Goal: Transaction & Acquisition: Purchase product/service

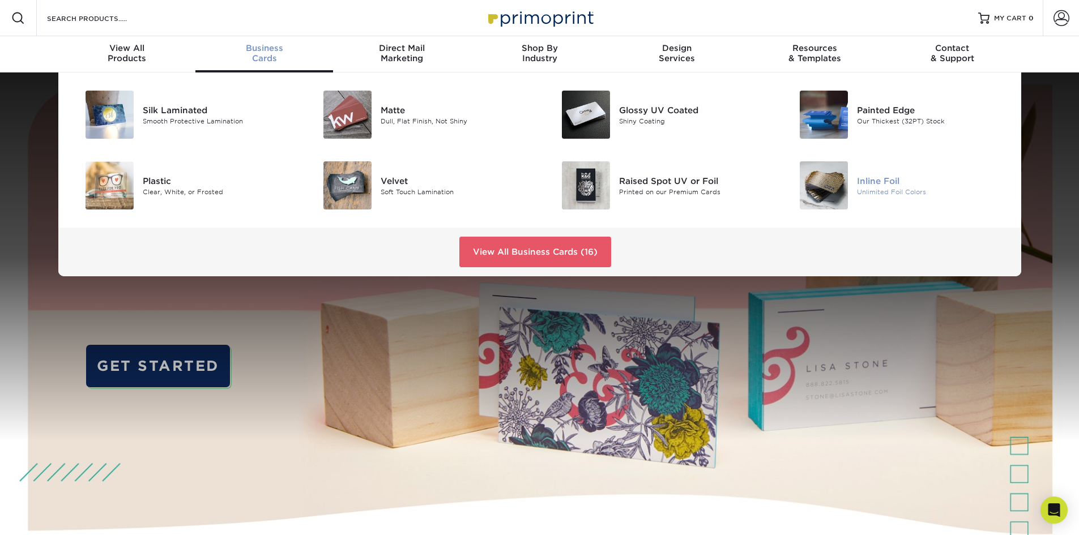
click at [866, 182] on div "Inline Foil" at bounding box center [932, 180] width 150 height 12
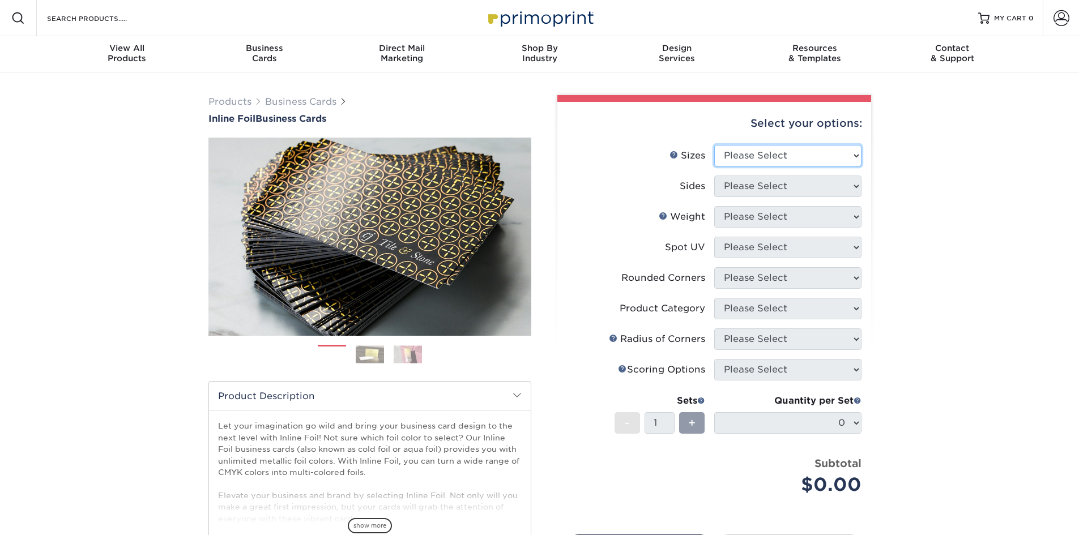
click at [850, 158] on select "Please Select 1.5" x 3.5" - Mini 1.75" x 3.5" - Mini 2" x 2" - Square 2" x 3" -…" at bounding box center [787, 156] width 147 height 22
click at [998, 243] on div "Products Business Cards Inline Foil Business Cards Previous Next" at bounding box center [539, 375] width 1079 height 605
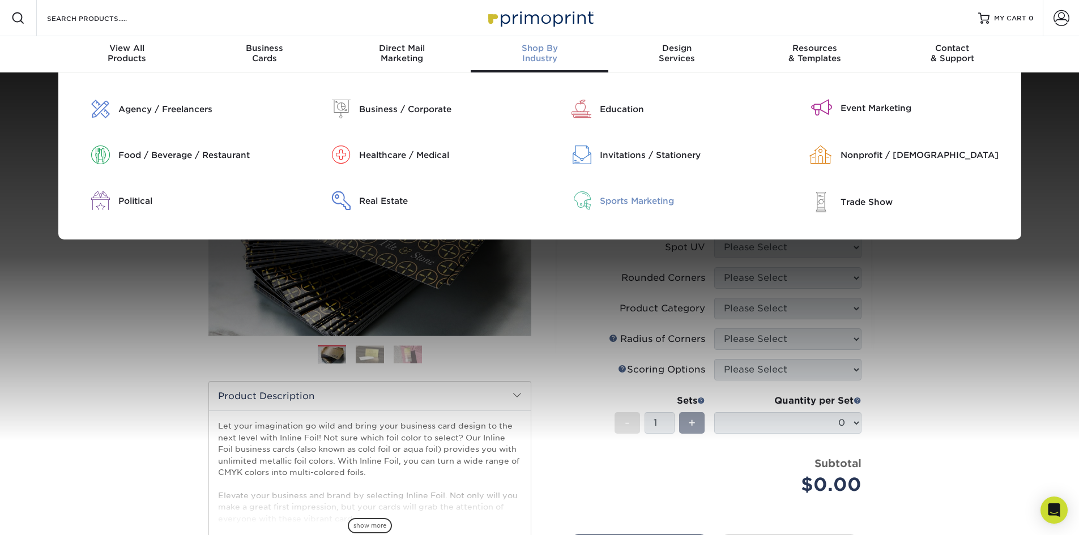
click at [628, 199] on div "Sports Marketing" at bounding box center [686, 201] width 172 height 12
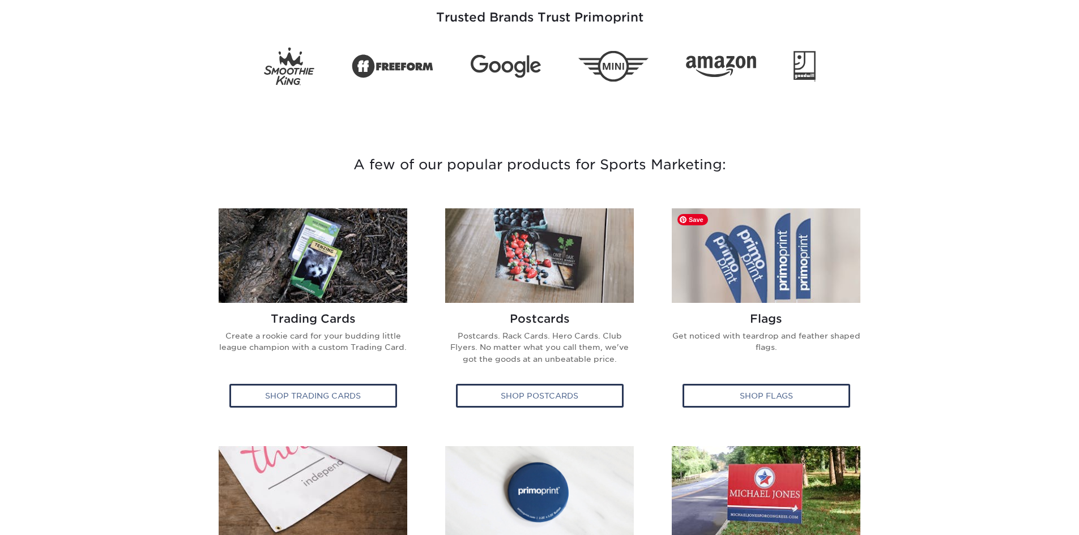
scroll to position [283, 0]
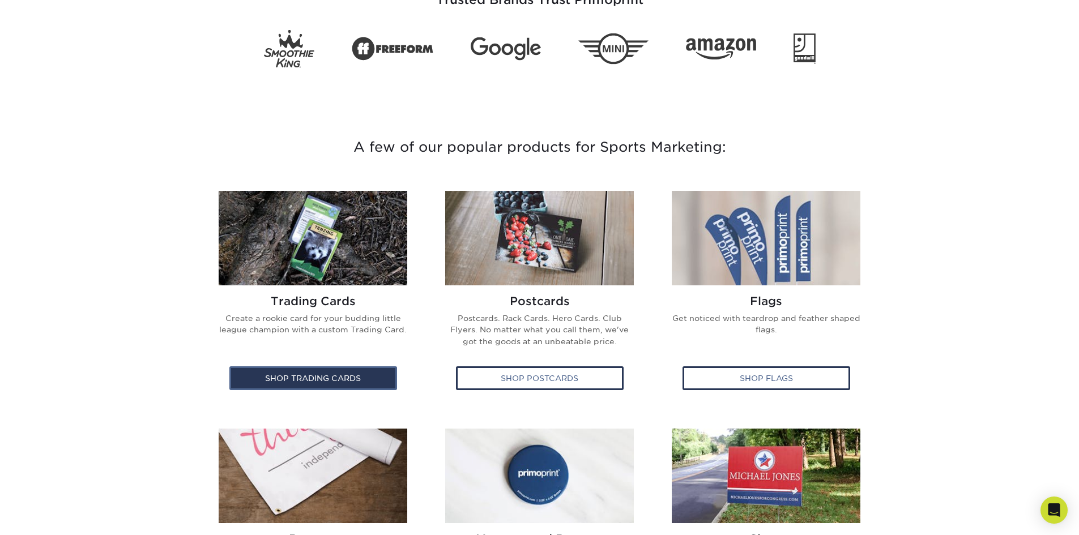
click at [311, 375] on div "Shop Trading Cards" at bounding box center [313, 379] width 168 height 24
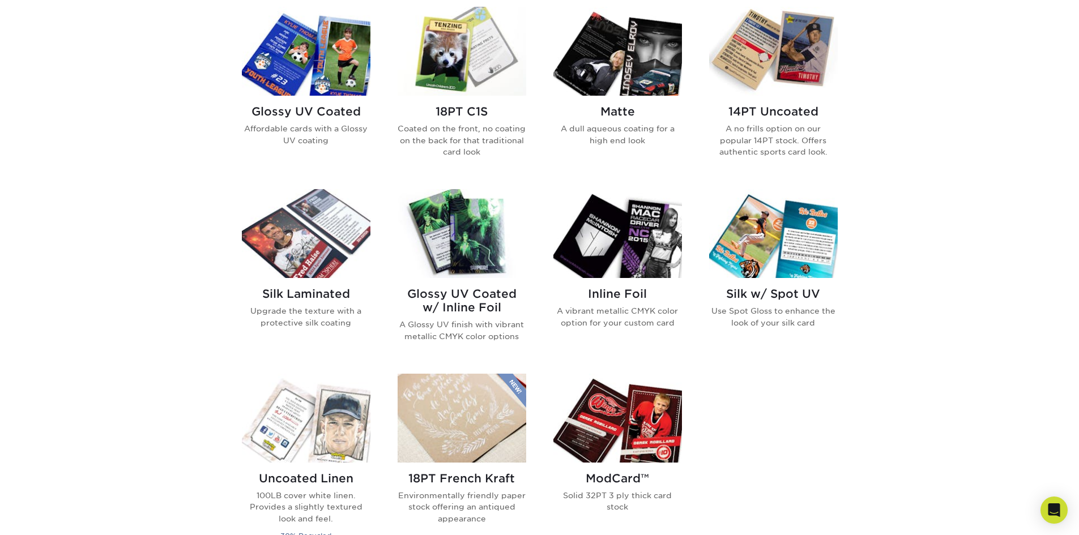
scroll to position [567, 0]
click at [335, 109] on h2 "Glossy UV Coated" at bounding box center [306, 111] width 129 height 14
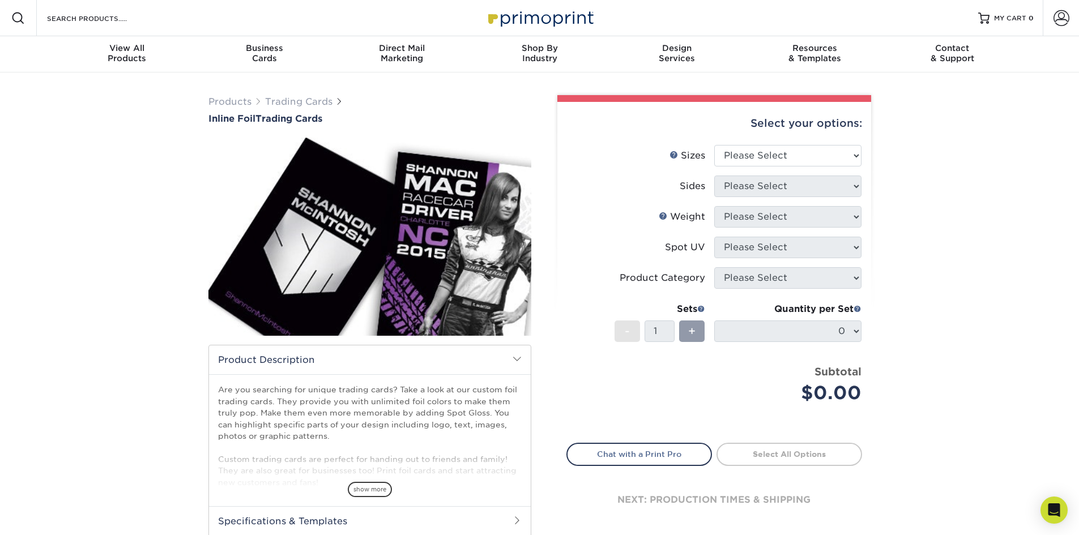
click at [1002, 335] on div "Products Trading Cards Inline Foil Trading Cards show more Templates /" at bounding box center [539, 357] width 1079 height 568
click at [809, 160] on select "Please Select 2.5" x 3.5"" at bounding box center [787, 156] width 147 height 22
select select "2.50x3.50"
click at [714, 145] on select "Please Select 2.5" x 3.5"" at bounding box center [787, 156] width 147 height 22
click at [824, 186] on select "Please Select Print Both Sides - Foil Back Only Print Both Sides - Foil Both Si…" at bounding box center [787, 187] width 147 height 22
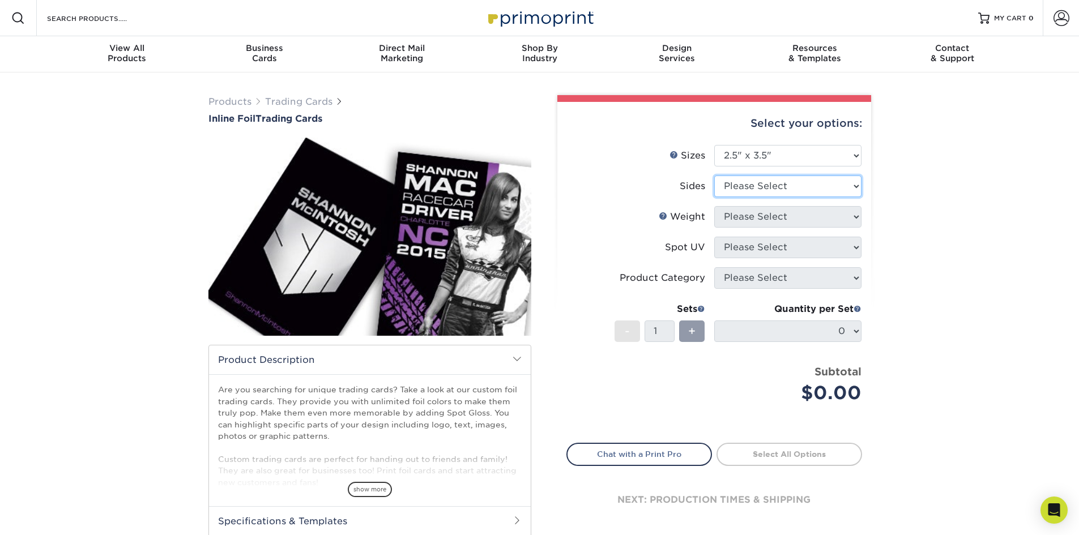
select select "e9e9dfb3-fba1-4d60-972c-fd9ca5904d33"
click at [714, 176] on select "Please Select Print Both Sides - Foil Back Only Print Both Sides - Foil Both Si…" at bounding box center [787, 187] width 147 height 22
click at [831, 216] on select "Please Select 16PT" at bounding box center [787, 217] width 147 height 22
select select "16PT"
click at [714, 206] on select "Please Select 16PT" at bounding box center [787, 217] width 147 height 22
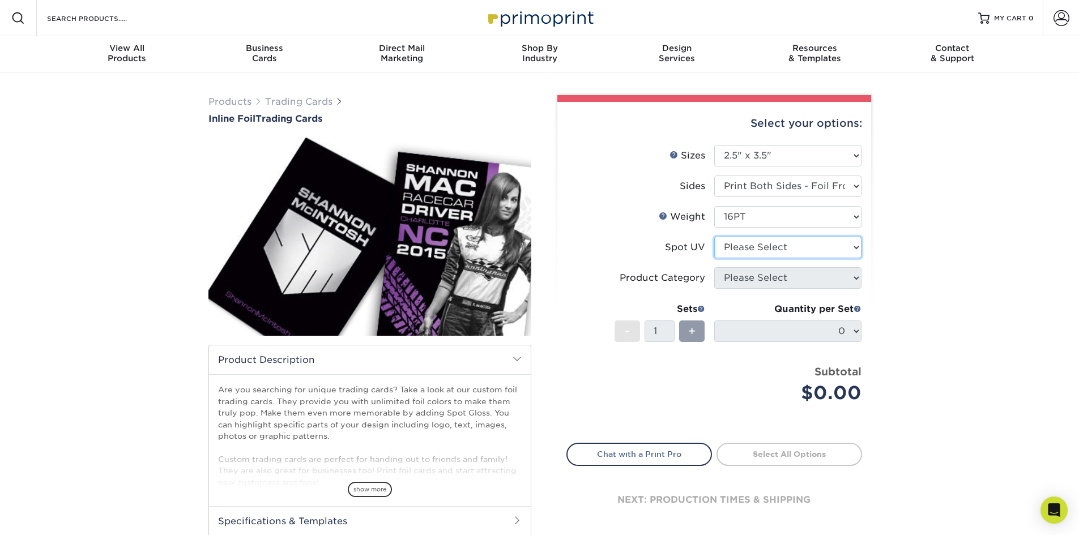
click at [802, 250] on select "Please Select No Spot UV Front and Back (Both Sides) Front Only Back Only" at bounding box center [787, 248] width 147 height 22
select select "3"
click at [714, 237] on select "Please Select No Spot UV Front and Back (Both Sides) Front Only Back Only" at bounding box center [787, 248] width 147 height 22
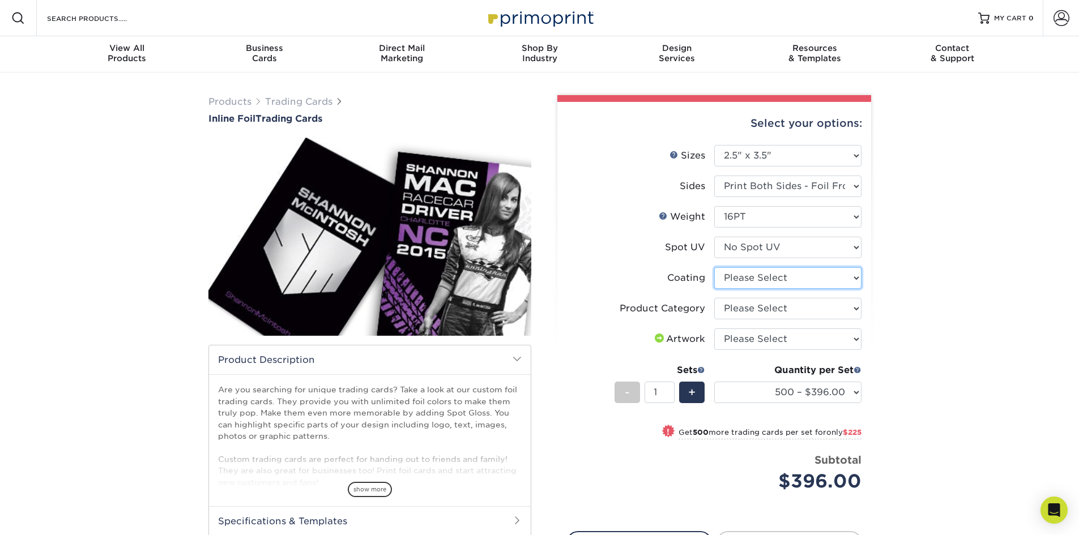
click at [824, 277] on select at bounding box center [787, 278] width 147 height 22
select select "3e7618de-abca-4bda-9f97-8b9129e913d8"
click at [714, 267] on select at bounding box center [787, 278] width 147 height 22
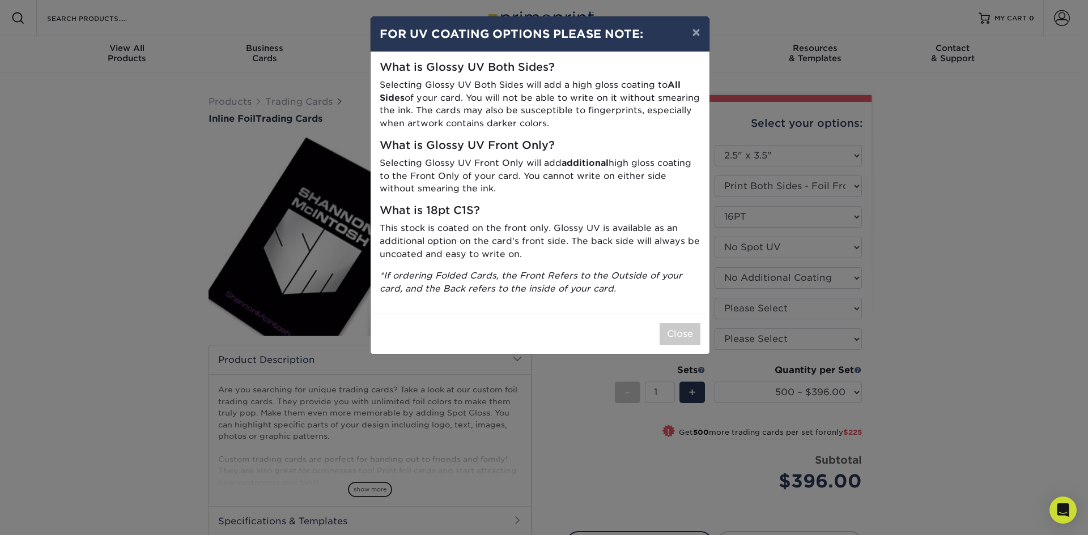
click at [676, 283] on p "*If ordering Folded Cards, the Front Refers to the Outside of your card, and th…" at bounding box center [540, 283] width 321 height 26
click at [683, 341] on button "Close" at bounding box center [679, 334] width 41 height 22
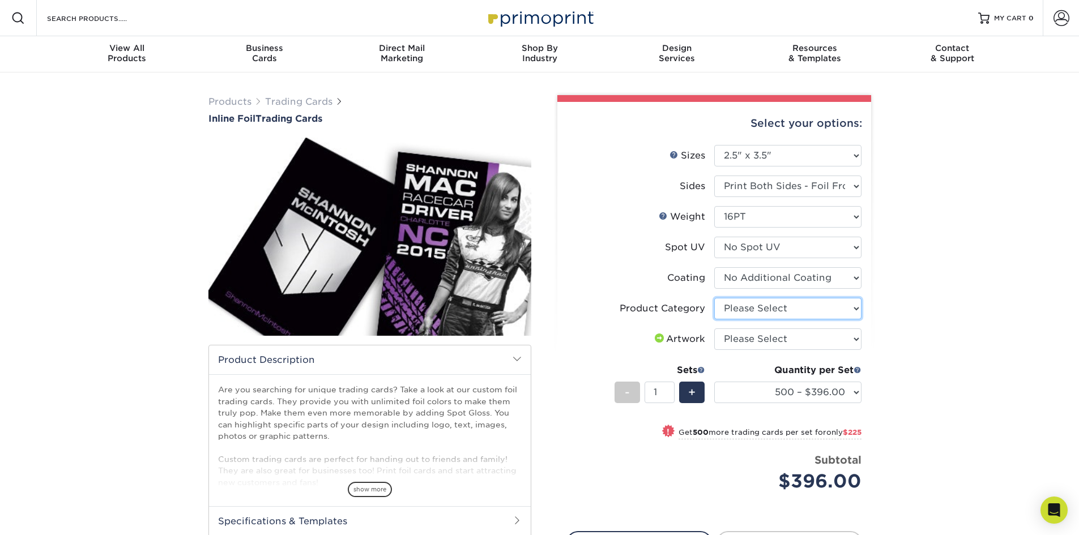
click at [827, 306] on select "Please Select Trading Cards" at bounding box center [787, 309] width 147 height 22
select select "c2f9bce9-36c2-409d-b101-c29d9d031e18"
click at [714, 298] on select "Please Select Trading Cards" at bounding box center [787, 309] width 147 height 22
click at [832, 343] on select "Please Select I will upload files I need a design - $100" at bounding box center [787, 340] width 147 height 22
select select "upload"
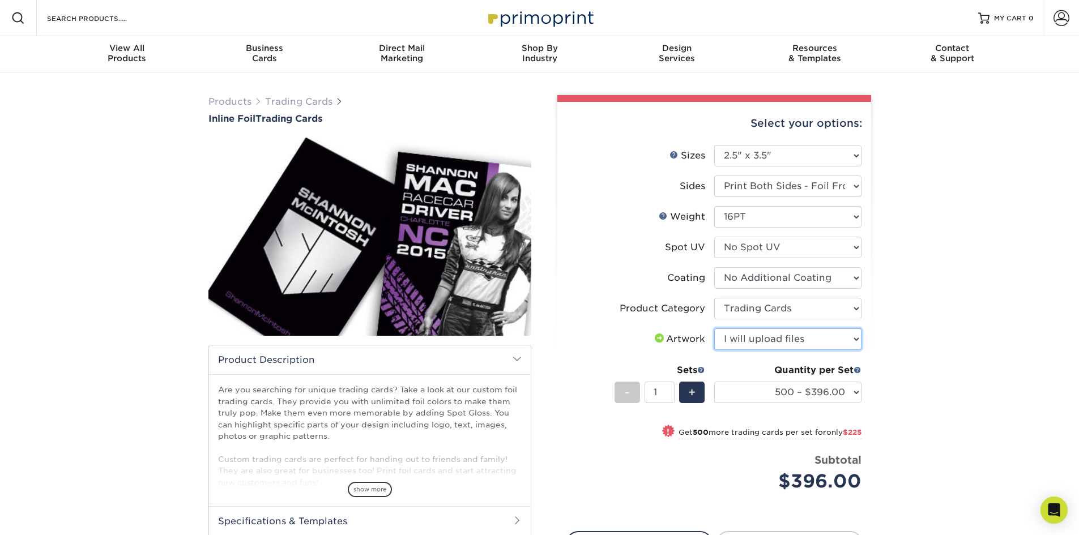
click at [714, 329] on select "Please Select I will upload files I need a design - $100" at bounding box center [787, 340] width 147 height 22
click at [952, 352] on div "Products Trading Cards Inline Foil Trading Cards show more Templates /" at bounding box center [539, 368] width 1079 height 591
click at [854, 386] on select "500 – $396.00 1000 – $621.00 2500 – $896.00 5000 – $1262.00" at bounding box center [787, 393] width 147 height 22
click at [1011, 354] on div "Products Trading Cards Inline Foil Trading Cards show more Templates /" at bounding box center [539, 368] width 1079 height 591
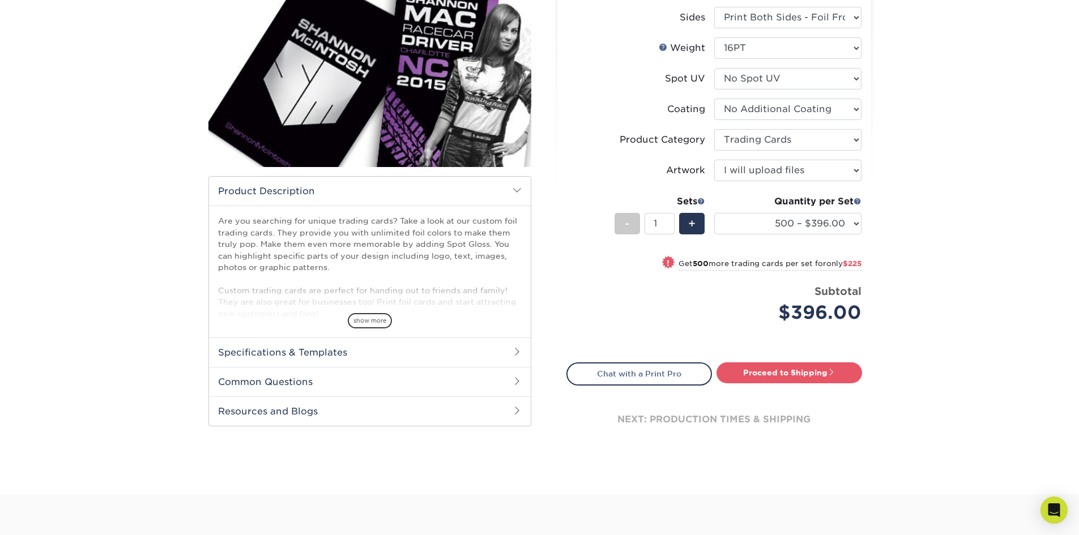
scroll to position [170, 0]
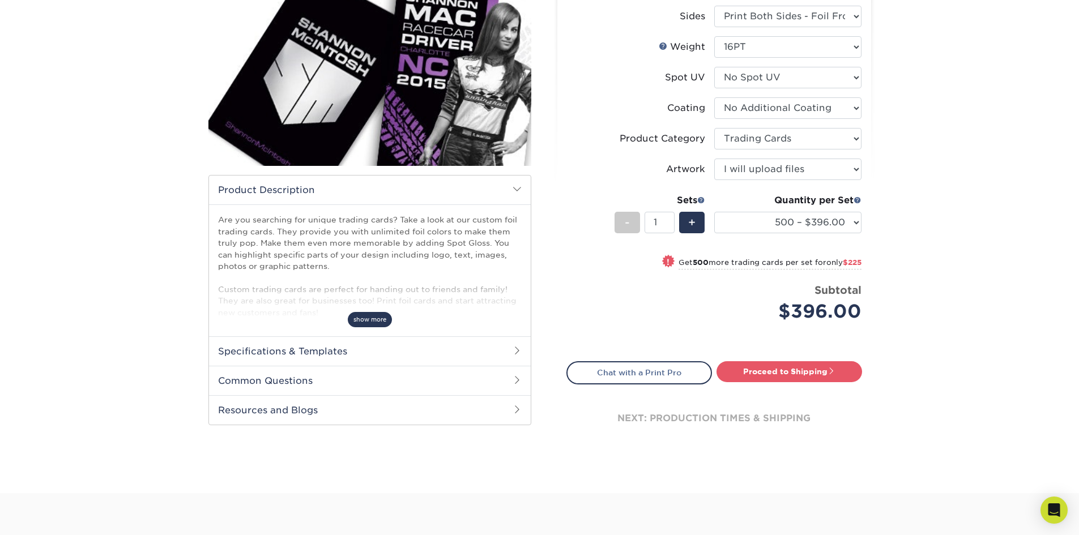
click at [375, 317] on span "show more" at bounding box center [370, 319] width 44 height 15
click at [500, 350] on h2 "Specifications & Templates" at bounding box center [370, 351] width 322 height 29
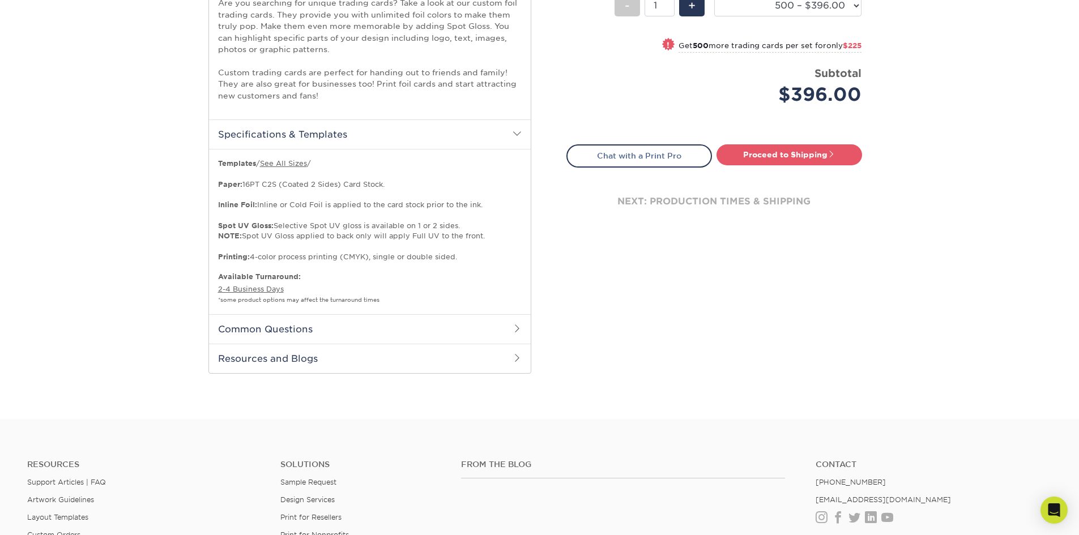
scroll to position [397, 0]
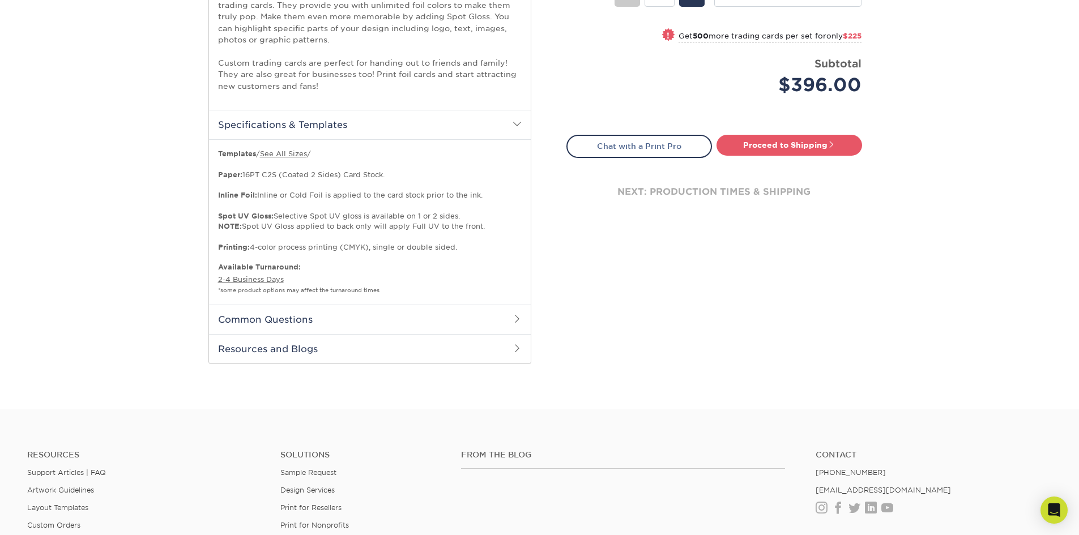
click at [518, 319] on span at bounding box center [517, 318] width 9 height 9
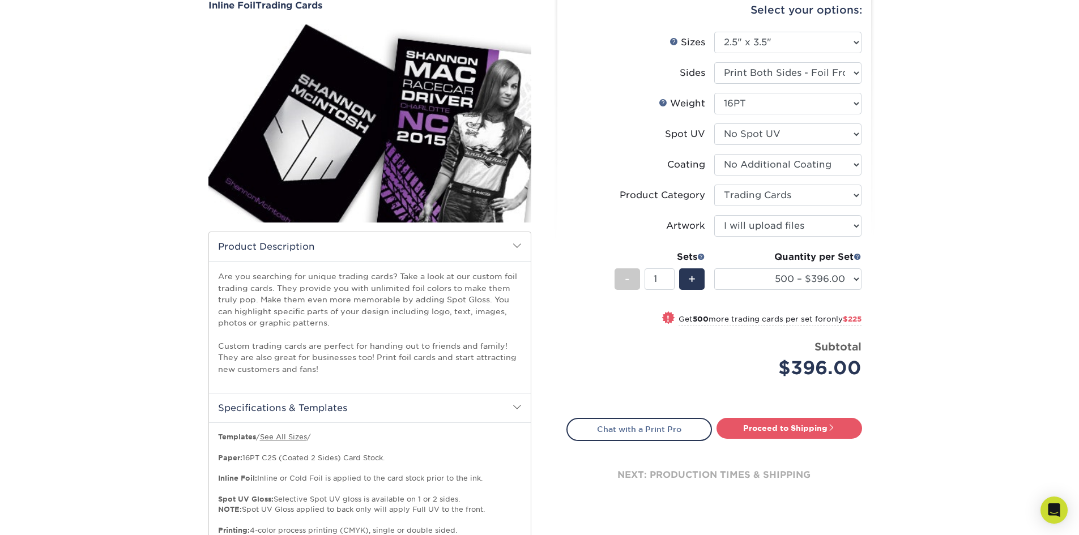
scroll to position [57, 0]
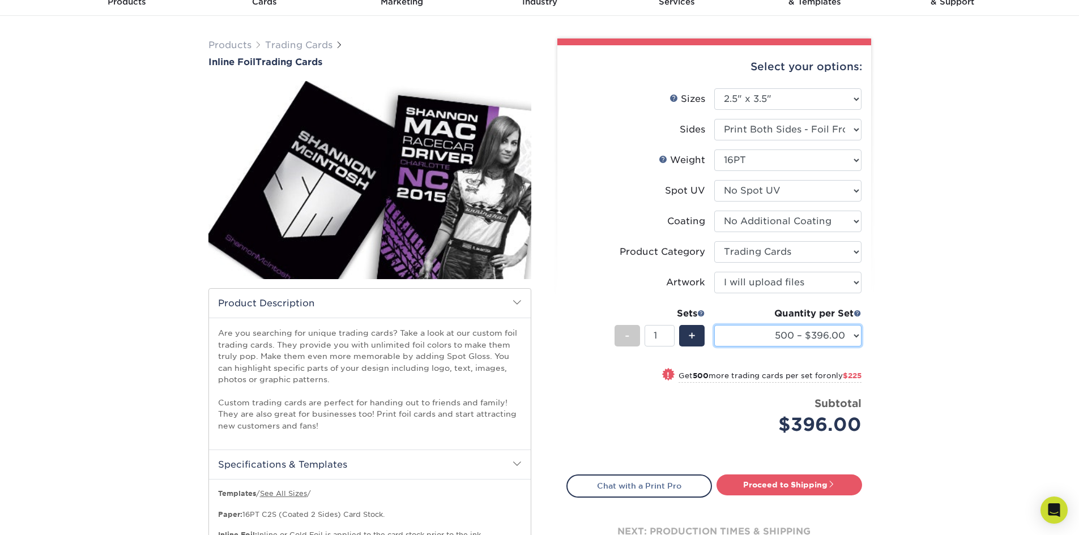
click at [857, 334] on select "500 – $396.00 1000 – $621.00 2500 – $896.00 5000 – $1262.00" at bounding box center [787, 336] width 147 height 22
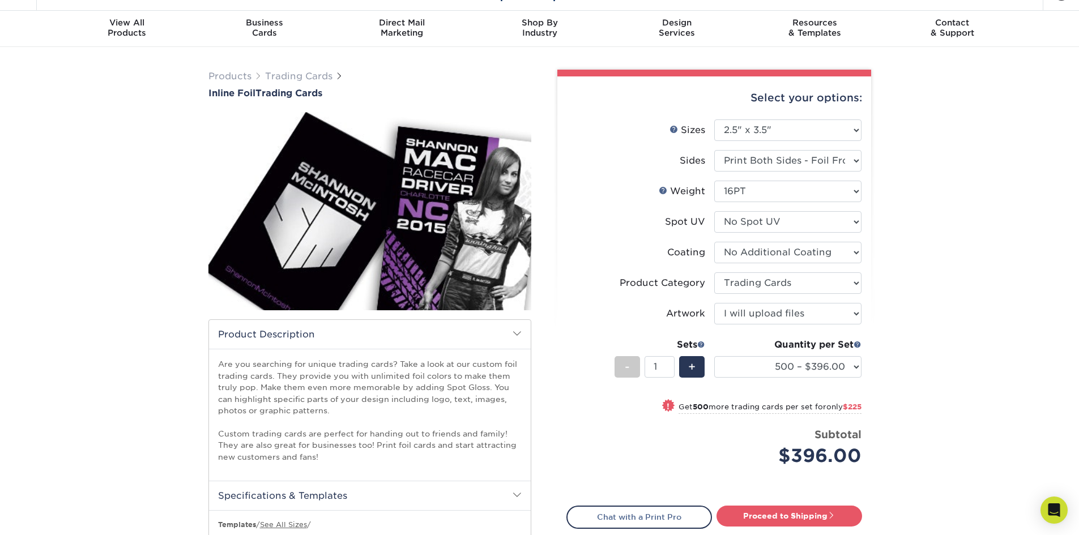
scroll to position [0, 0]
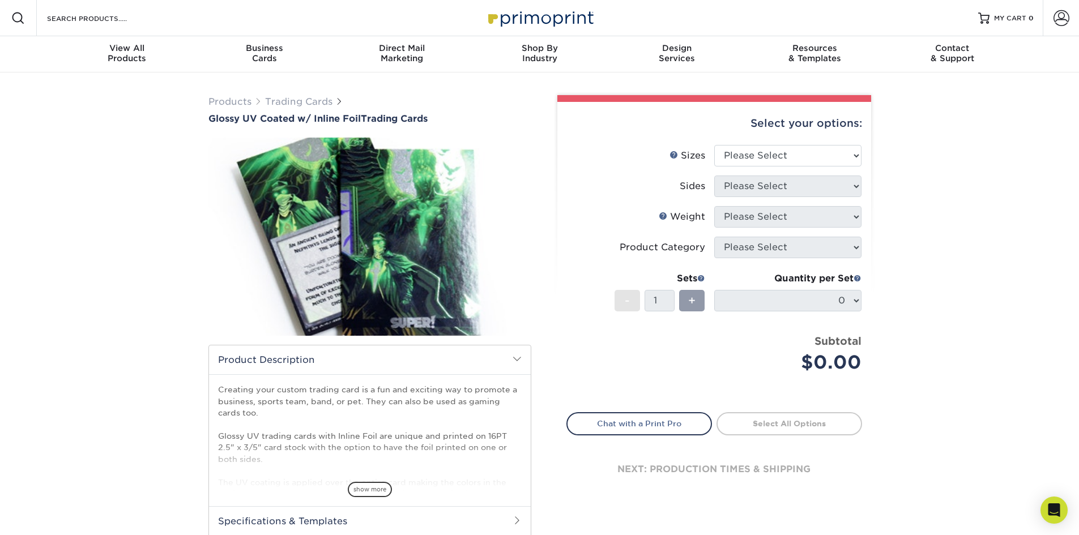
click at [969, 244] on div "Products Trading Cards Glossy UV Coated w/ Inline Foil Trading Cards /" at bounding box center [539, 357] width 1079 height 569
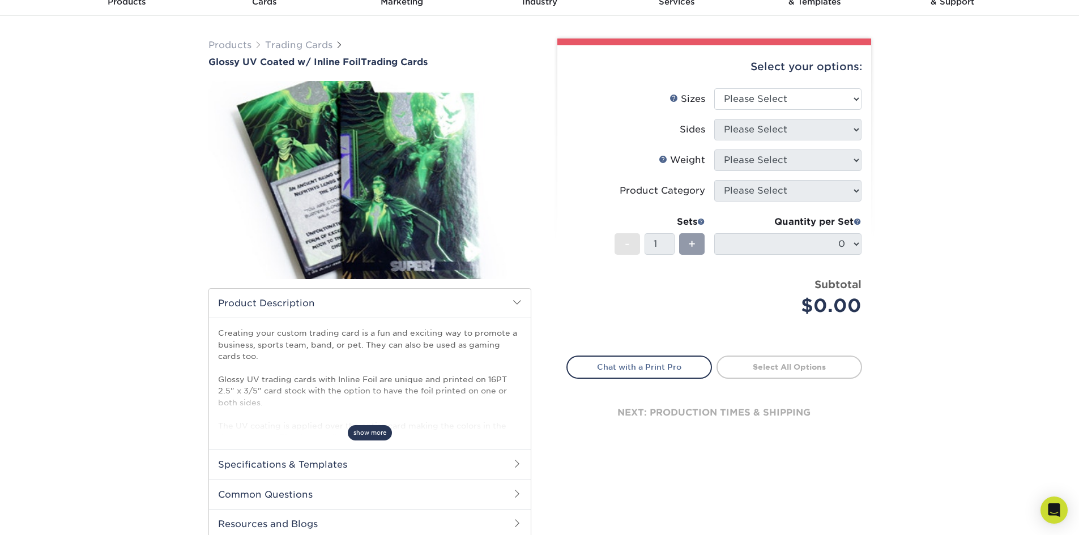
click at [368, 435] on span "show more" at bounding box center [370, 432] width 44 height 15
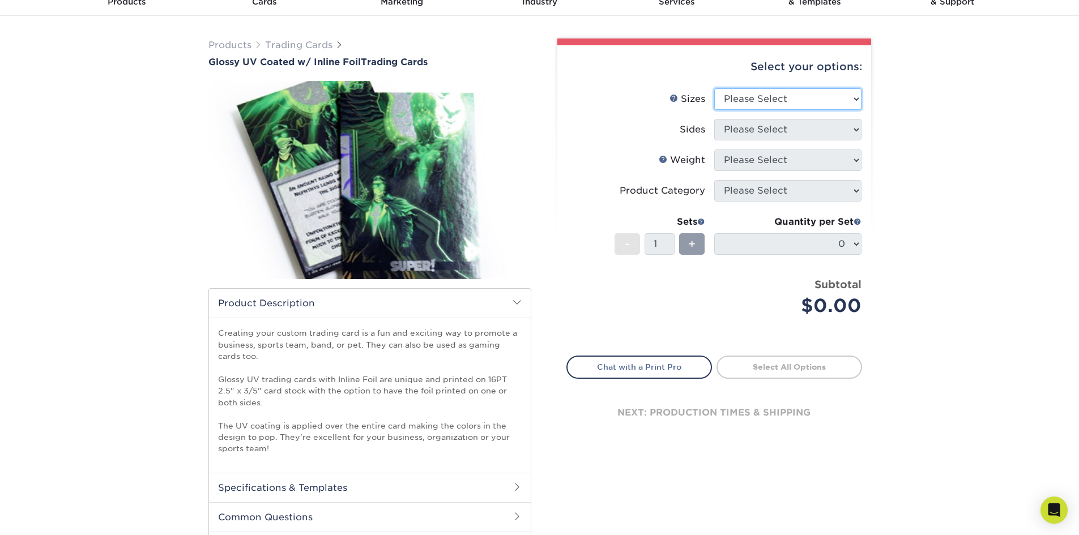
click at [819, 90] on select "Please Select 2.5" x 3.5"" at bounding box center [787, 99] width 147 height 22
select select "2.50x3.50"
click at [714, 88] on select "Please Select 2.5" x 3.5"" at bounding box center [787, 99] width 147 height 22
click at [790, 138] on select "Please Select Print Both Sides - Foil Back Only Print Both Sides - Foil Both Si…" at bounding box center [787, 130] width 147 height 22
select select "e9e9dfb3-fba1-4d60-972c-fd9ca5904d33"
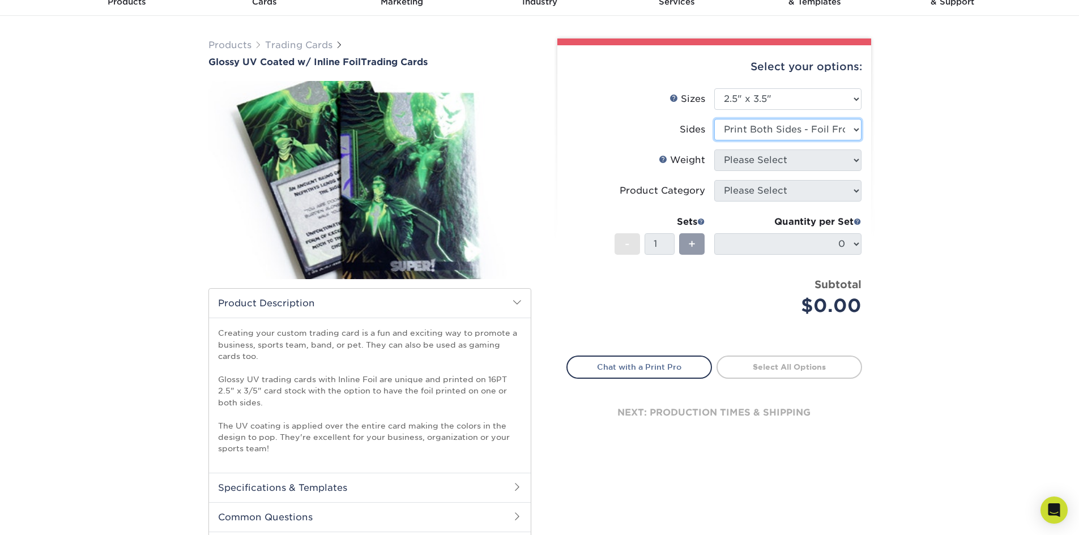
click at [714, 119] on select "Please Select Print Both Sides - Foil Back Only Print Both Sides - Foil Both Si…" at bounding box center [787, 130] width 147 height 22
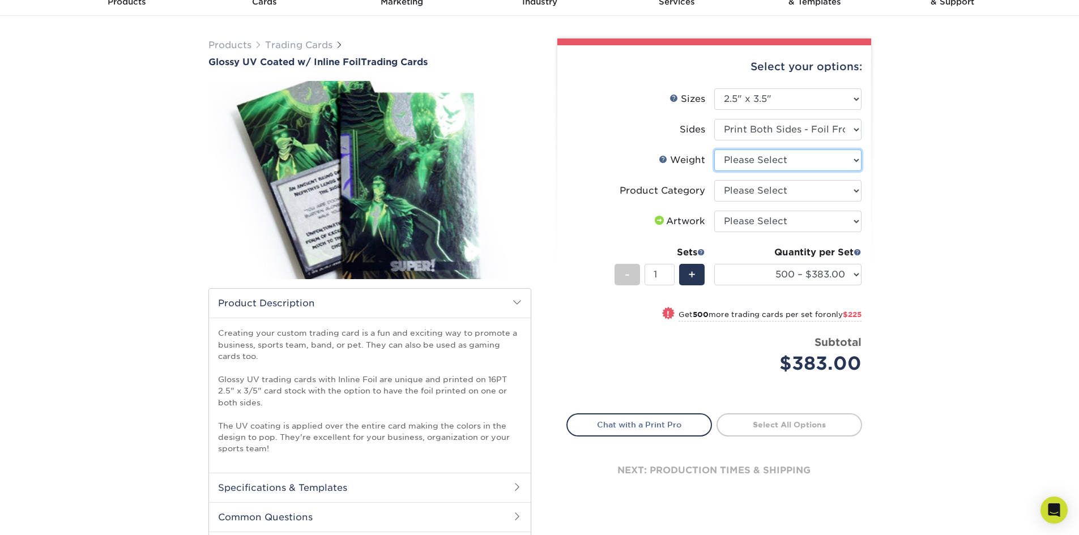
click at [773, 160] on select "Please Select 16PT" at bounding box center [787, 161] width 147 height 22
select select "16PT"
click at [714, 150] on select "Please Select 16PT" at bounding box center [787, 161] width 147 height 22
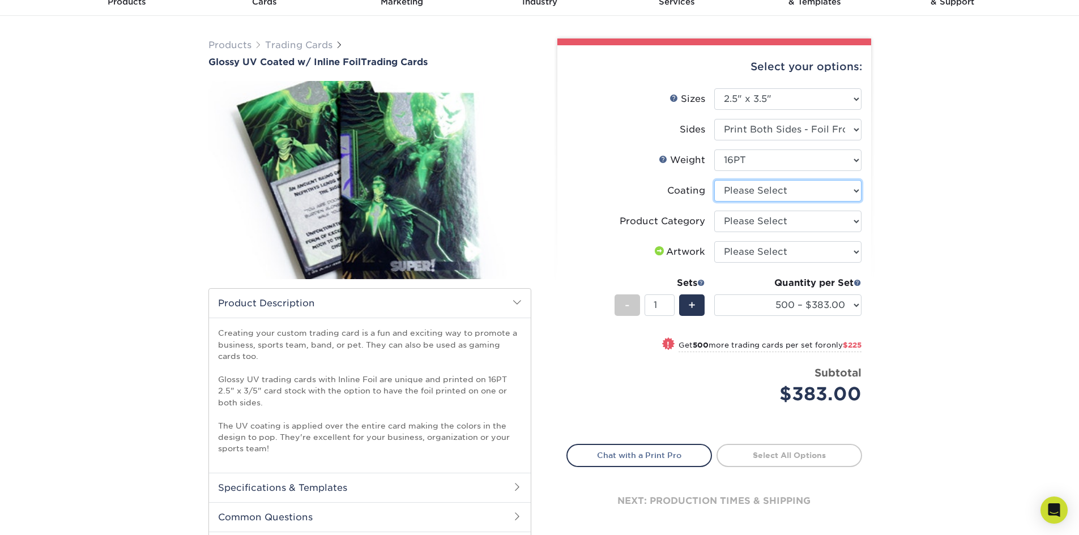
click at [768, 196] on select at bounding box center [787, 191] width 147 height 22
select select "ae367451-b2b8-45df-a344-0f05b6a12993"
click at [714, 180] on select at bounding box center [787, 191] width 147 height 22
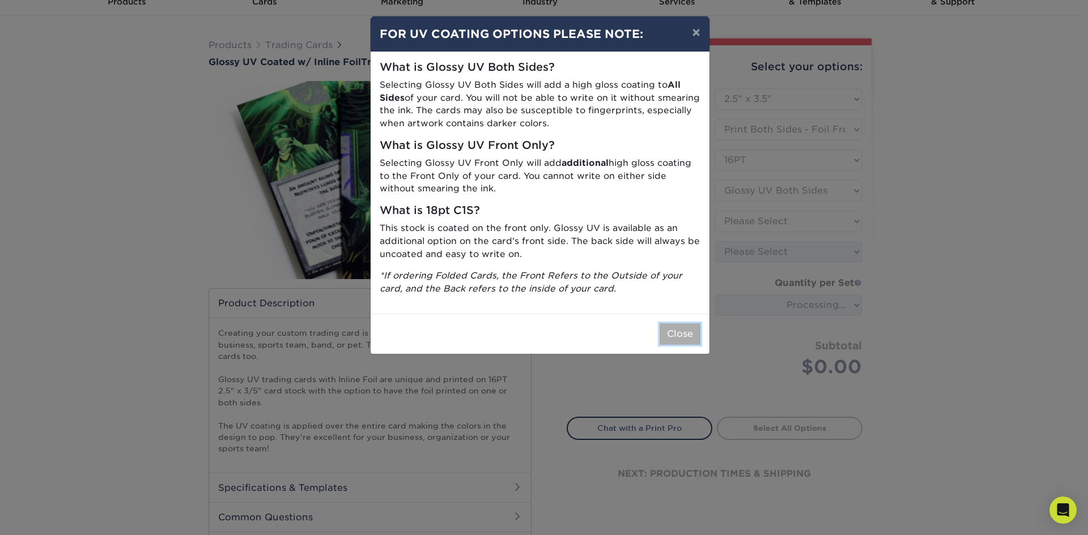
click at [675, 331] on button "Close" at bounding box center [679, 334] width 41 height 22
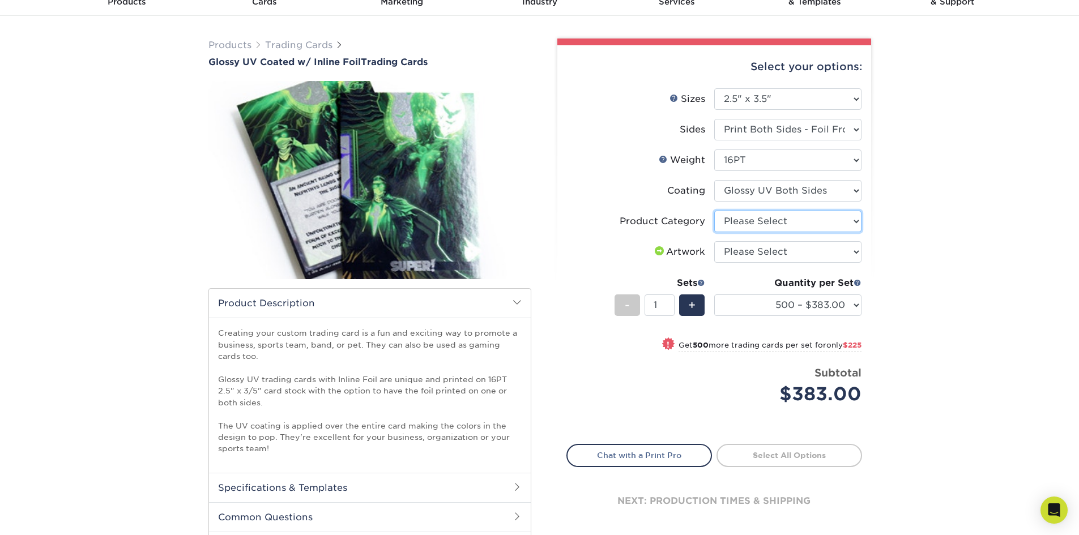
click at [791, 218] on select "Please Select Trading Cards" at bounding box center [787, 222] width 147 height 22
select select "c2f9bce9-36c2-409d-b101-c29d9d031e18"
click at [714, 211] on select "Please Select Trading Cards" at bounding box center [787, 222] width 147 height 22
click at [799, 251] on select "Please Select I will upload files I need a design - $100" at bounding box center [787, 252] width 147 height 22
select select "upload"
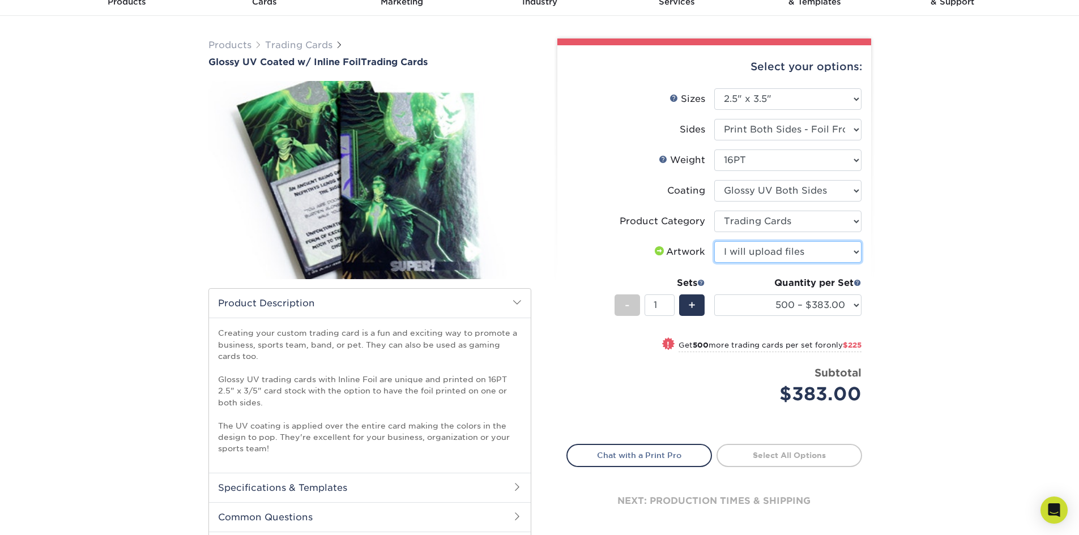
click at [714, 241] on select "Please Select I will upload files I need a design - $100" at bounding box center [787, 252] width 147 height 22
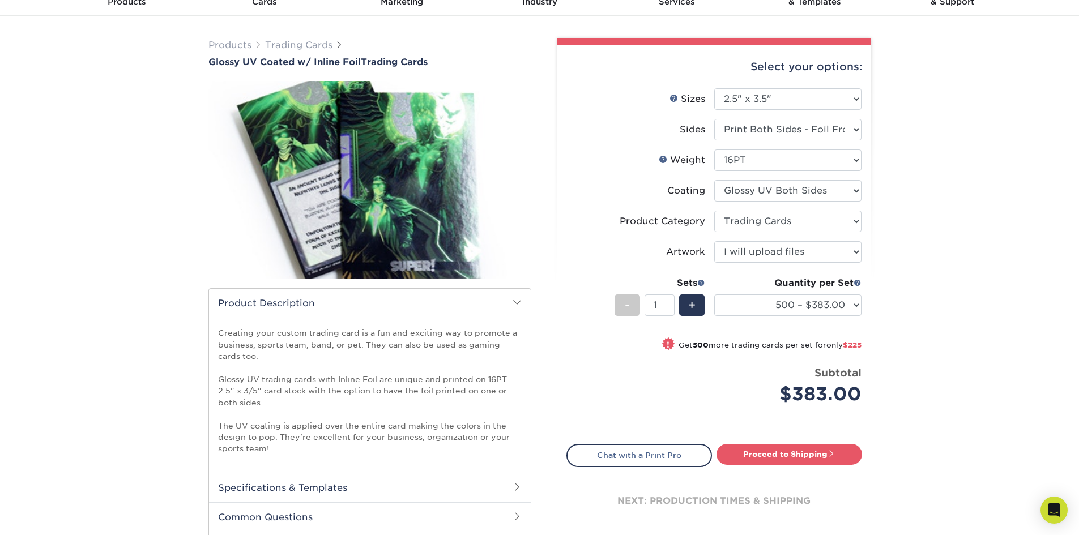
click at [905, 307] on div "Products Trading Cards Glossy UV Coated w/ Inline Foil Trading Cards /" at bounding box center [539, 311] width 1079 height 591
click at [827, 302] on select "500 – $383.00 1000 – $608.00 2500 – $883.00 5000 – $1252.00" at bounding box center [787, 306] width 147 height 22
click at [940, 286] on div "Products Trading Cards Glossy UV Coated w/ Inline Foil Trading Cards /" at bounding box center [539, 311] width 1079 height 591
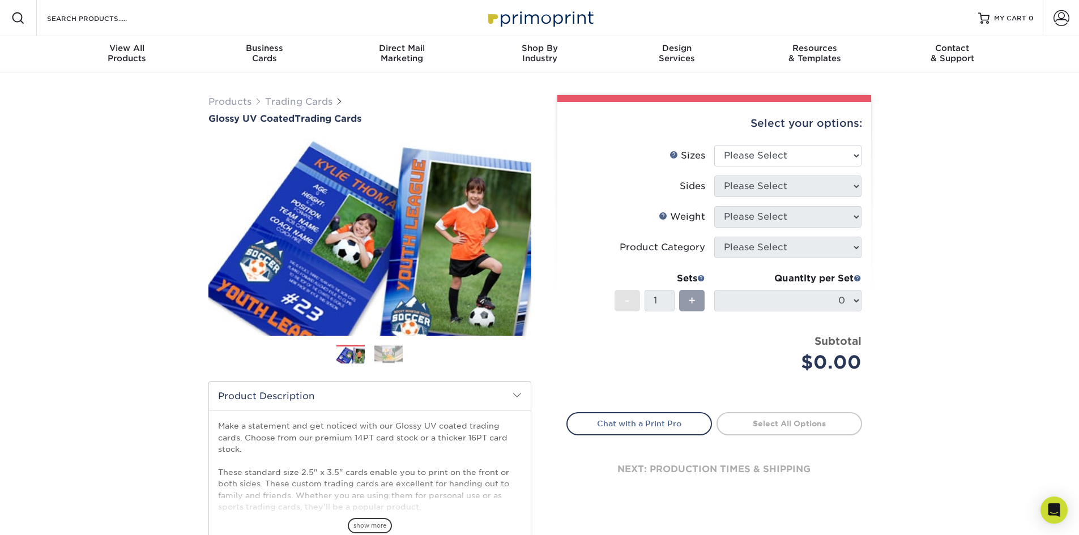
click at [980, 284] on div "Products Trading Cards Glossy UV Coated Trading Cards Previous Next /" at bounding box center [539, 375] width 1079 height 605
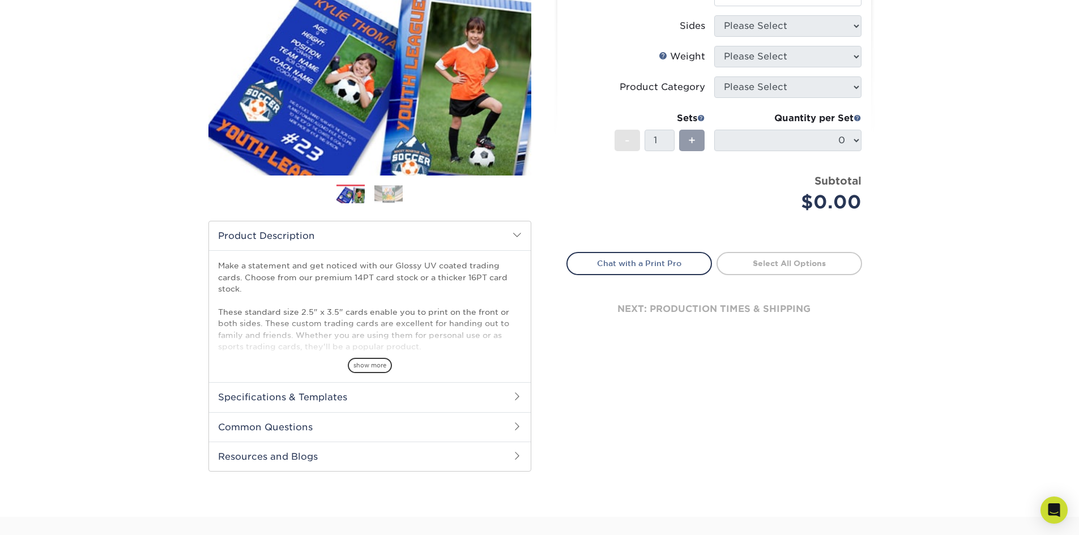
scroll to position [170, 0]
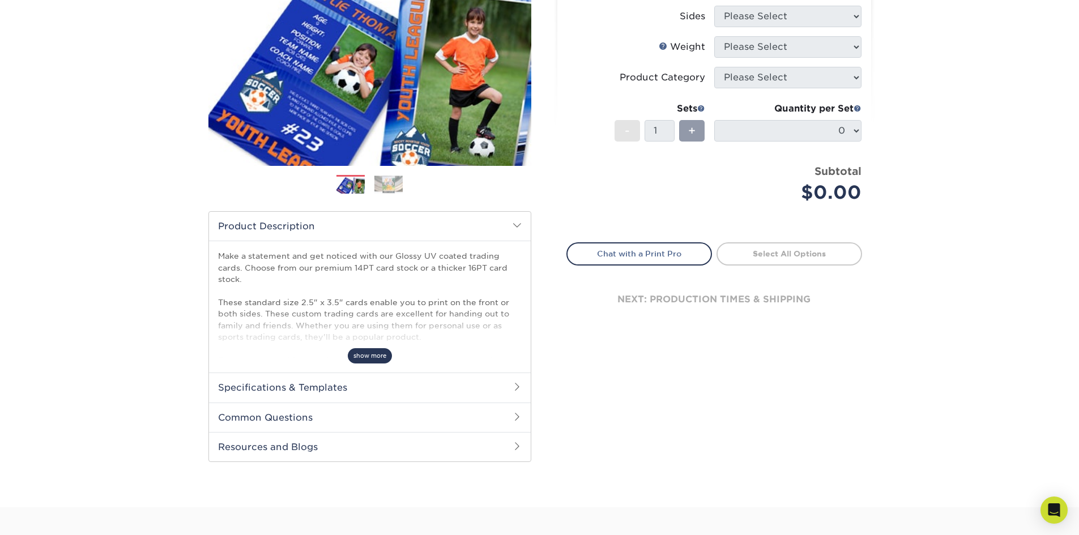
click at [378, 356] on span "show more" at bounding box center [370, 355] width 44 height 15
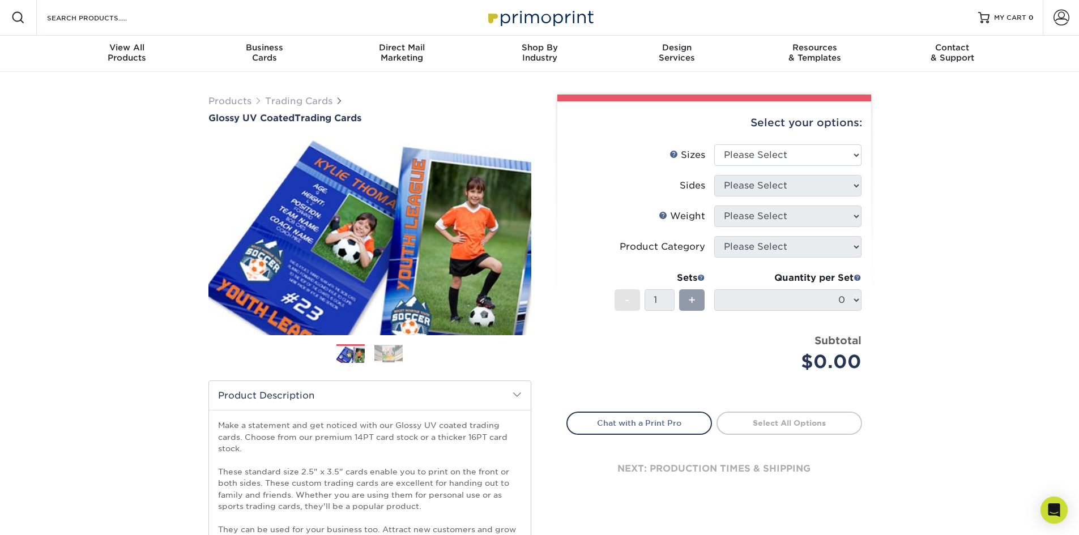
scroll to position [0, 0]
click at [773, 153] on select "Please Select 2.5" x 3.5"" at bounding box center [787, 156] width 147 height 22
select select "2.50x3.50"
click at [714, 145] on select "Please Select 2.5" x 3.5"" at bounding box center [787, 156] width 147 height 22
click at [769, 189] on select "Please Select Print Both Sides Print Front Only" at bounding box center [787, 187] width 147 height 22
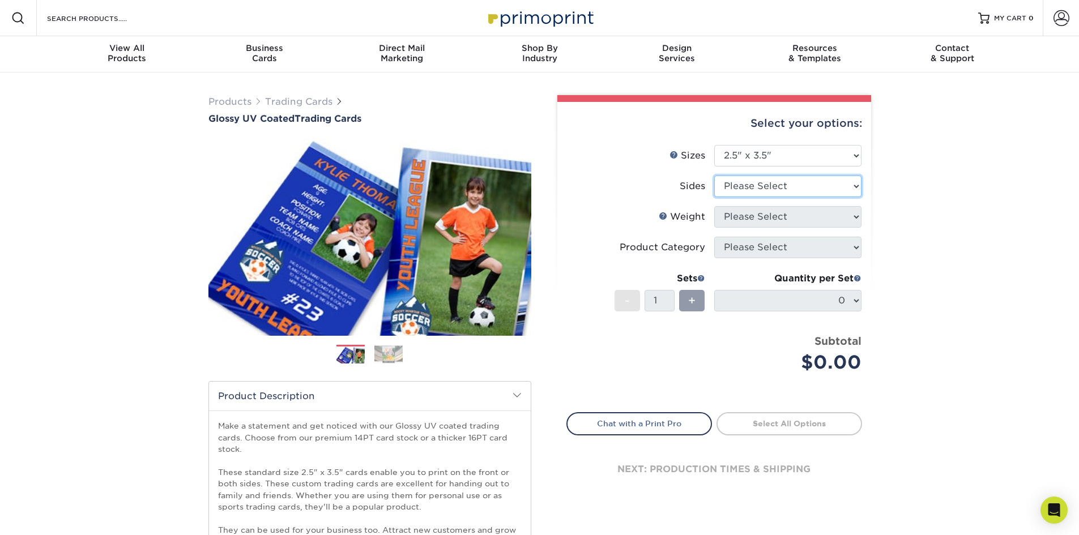
select select "13abbda7-1d64-4f25-8bb2-c179b224825d"
click at [714, 176] on select "Please Select Print Both Sides Print Front Only" at bounding box center [787, 187] width 147 height 22
click at [781, 219] on select "Please Select 16PT 14PT 18PT C1S" at bounding box center [787, 217] width 147 height 22
select select "16PT"
click at [714, 206] on select "Please Select 16PT 14PT 18PT C1S" at bounding box center [787, 217] width 147 height 22
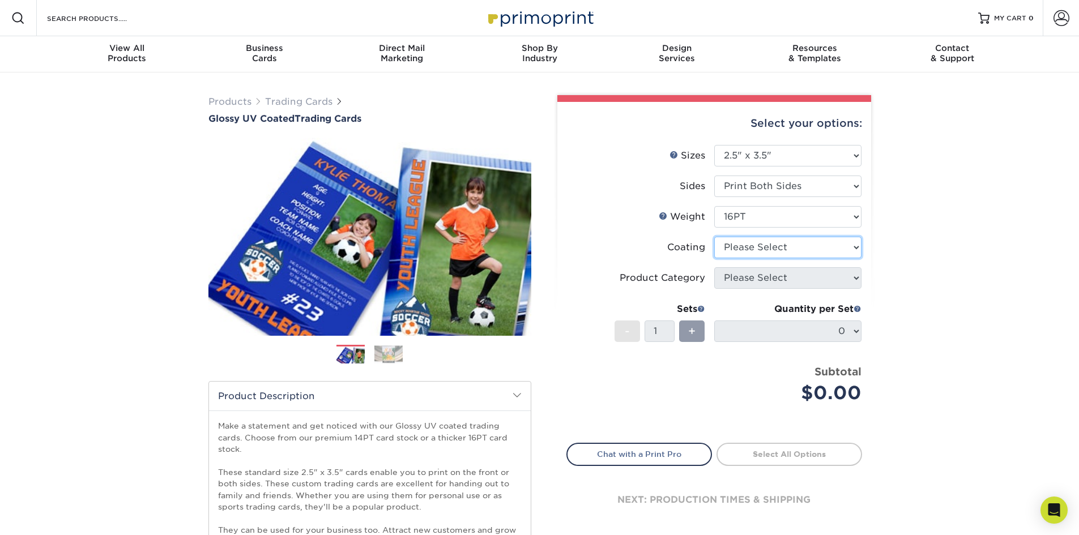
click at [797, 249] on select at bounding box center [787, 248] width 147 height 22
select select "ae367451-b2b8-45df-a344-0f05b6a12993"
click at [714, 237] on select at bounding box center [787, 248] width 147 height 22
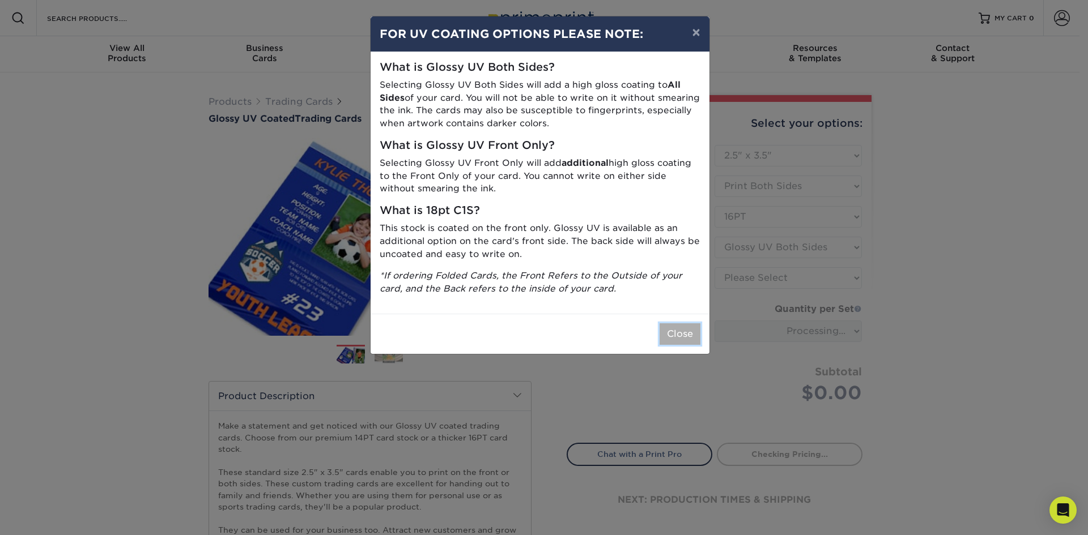
click at [679, 332] on button "Close" at bounding box center [679, 334] width 41 height 22
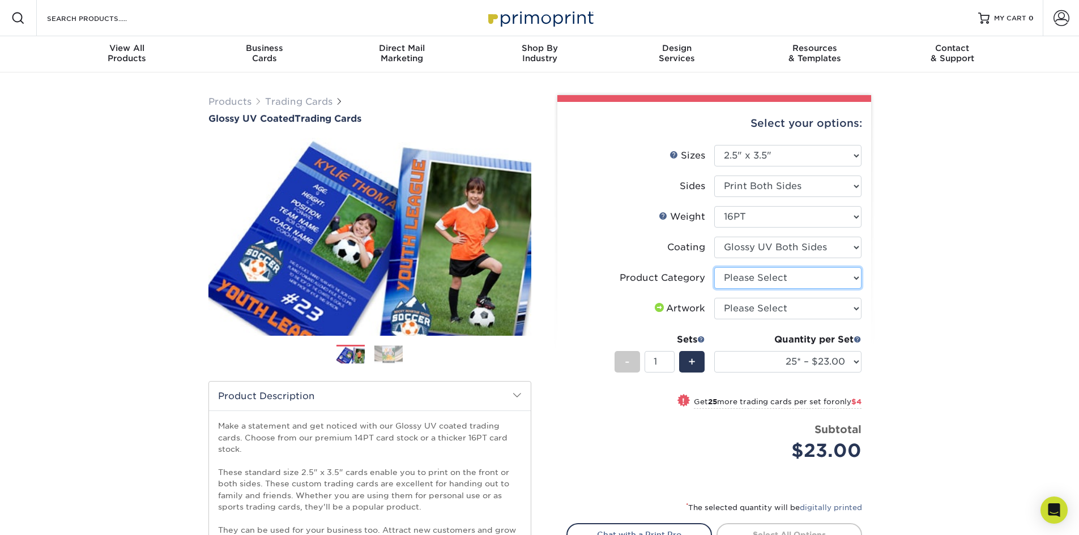
click at [763, 274] on select "Please Select Trading Cards" at bounding box center [787, 278] width 147 height 22
select select "c2f9bce9-36c2-409d-b101-c29d9d031e18"
click at [714, 267] on select "Please Select Trading Cards" at bounding box center [787, 278] width 147 height 22
click at [773, 314] on select "Please Select I will upload files I need a design - $100" at bounding box center [787, 309] width 147 height 22
select select "upload"
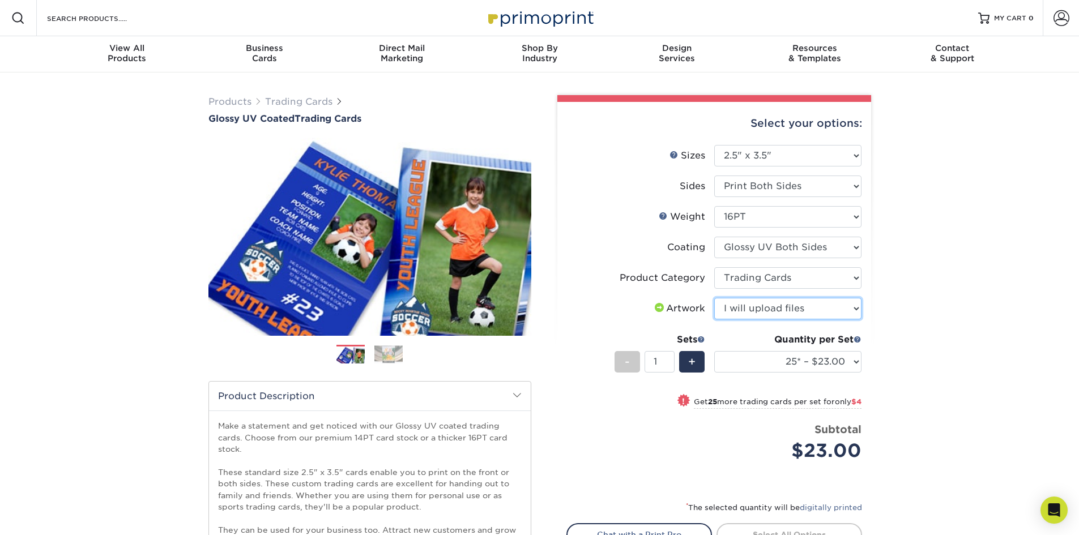
click at [714, 298] on select "Please Select I will upload files I need a design - $100" at bounding box center [787, 309] width 147 height 22
click at [953, 364] on div "Products Trading Cards Glossy UV Coated Trading Cards Previous Next /" at bounding box center [539, 393] width 1079 height 640
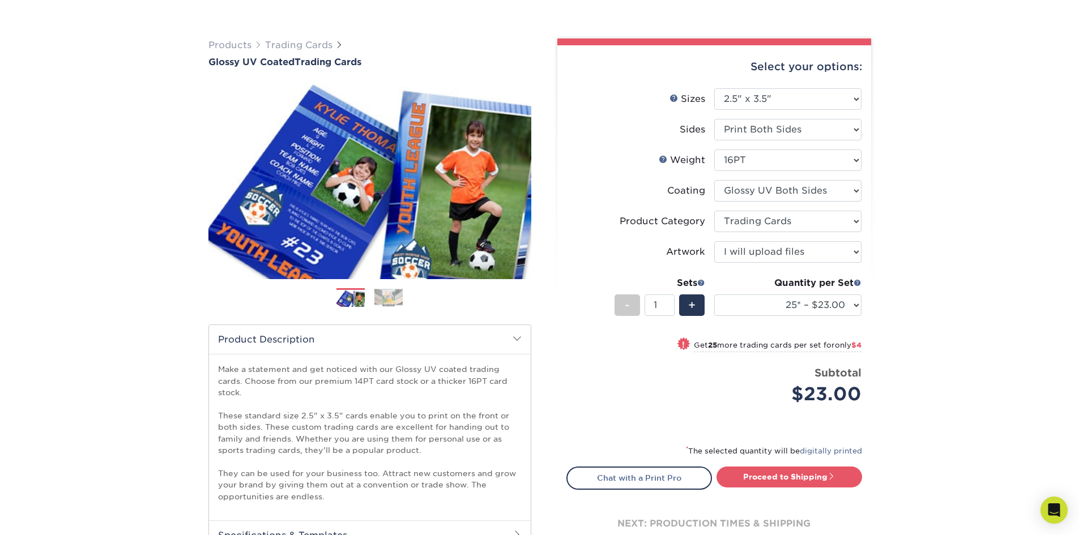
scroll to position [113, 0]
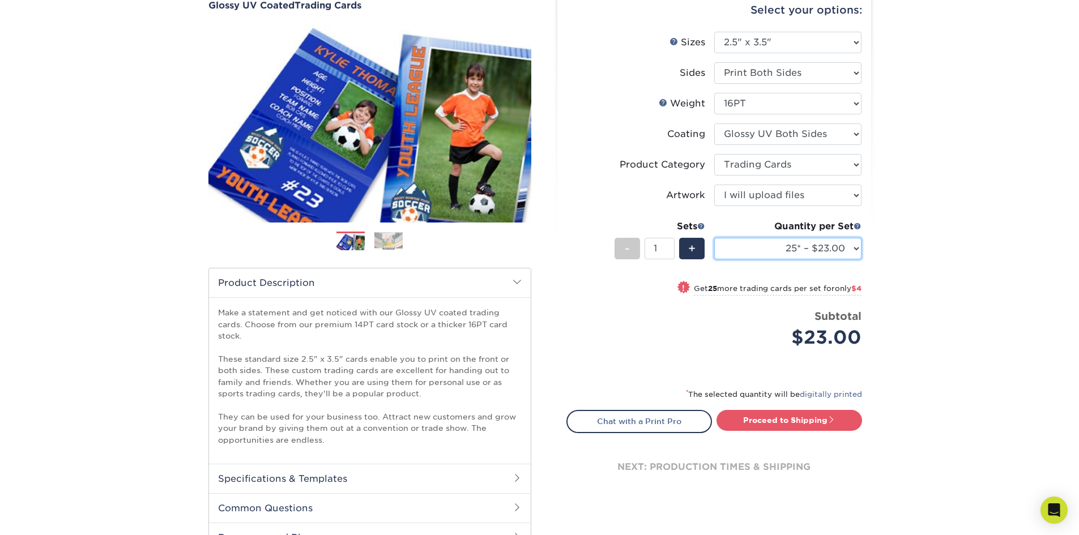
click at [842, 251] on select "25* – $23.00 50* – $27.00 75* – $33.00 100* – $37.00 250* – $47.00 500 – $58.00…" at bounding box center [787, 249] width 147 height 22
select select "50* – $27.00"
click at [714, 238] on select "25* – $23.00 50* – $27.00 75* – $33.00 100* – $37.00 250* – $47.00 500 – $58.00…" at bounding box center [787, 249] width 147 height 22
click at [937, 290] on div "Products Trading Cards Glossy UV Coated Trading Cards Previous Next /" at bounding box center [539, 279] width 1079 height 640
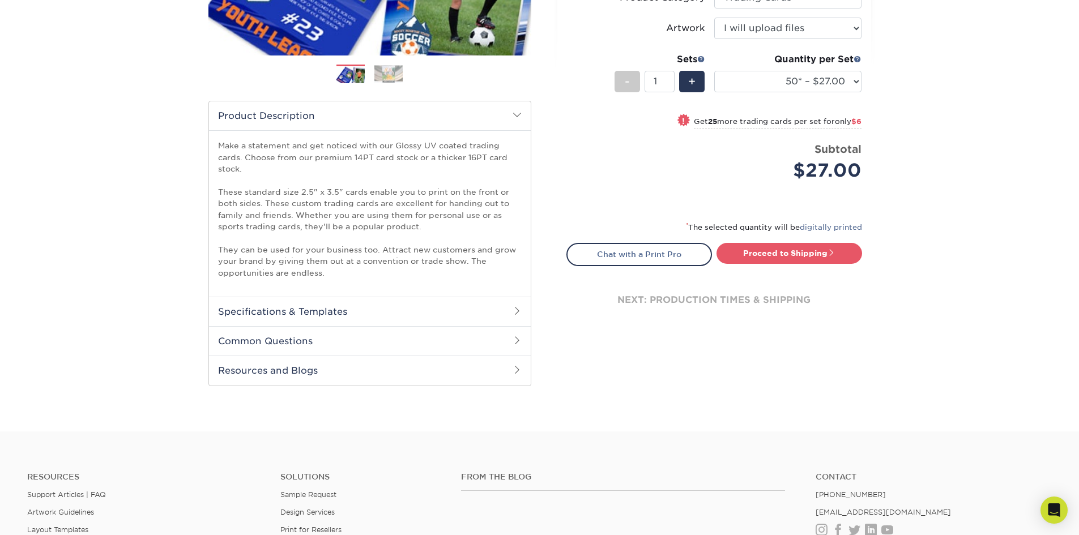
scroll to position [283, 0]
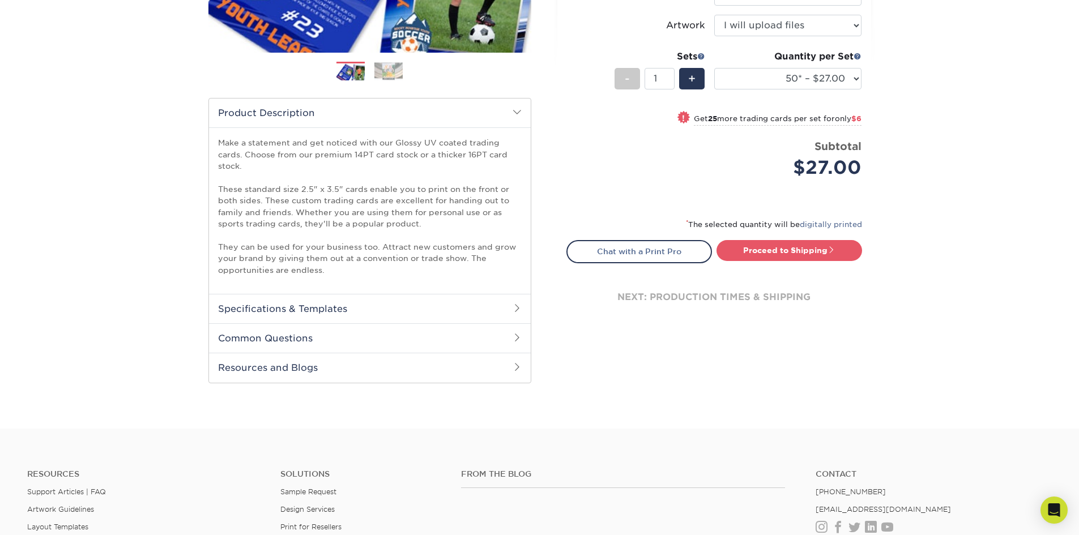
click at [423, 305] on h2 "Specifications & Templates" at bounding box center [370, 308] width 322 height 29
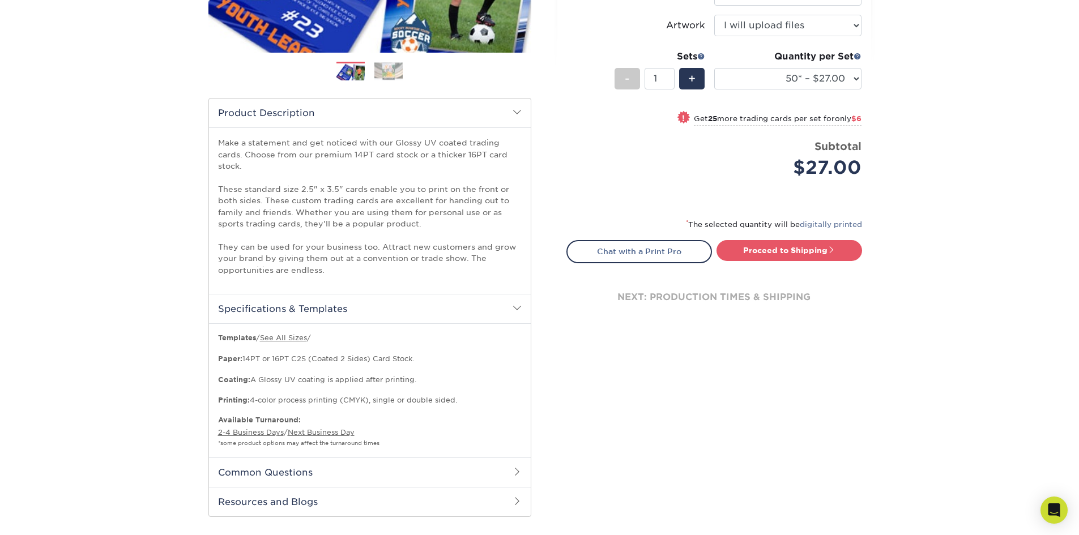
click at [419, 310] on h2 "Specifications & Templates" at bounding box center [370, 308] width 322 height 29
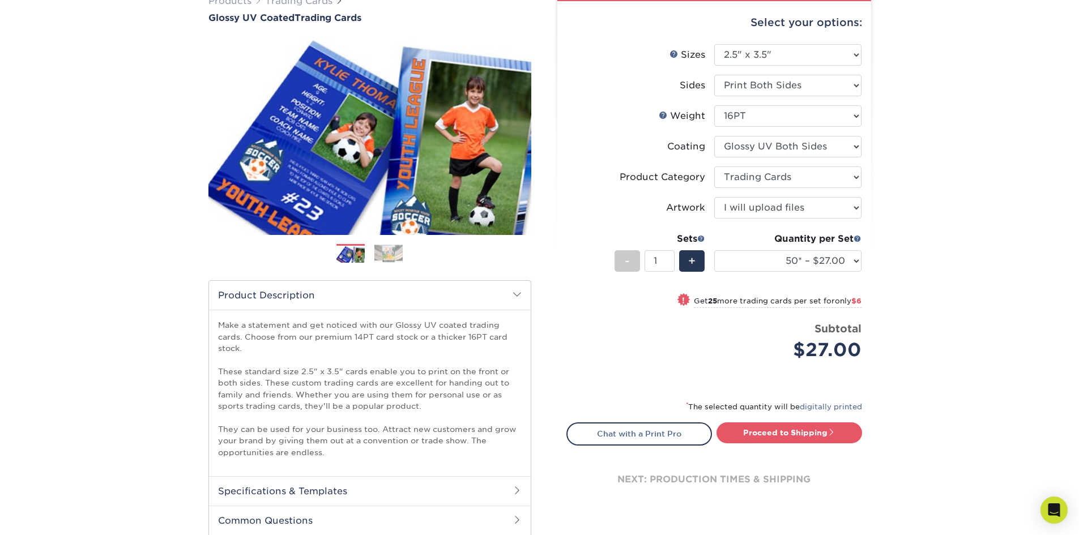
scroll to position [0, 0]
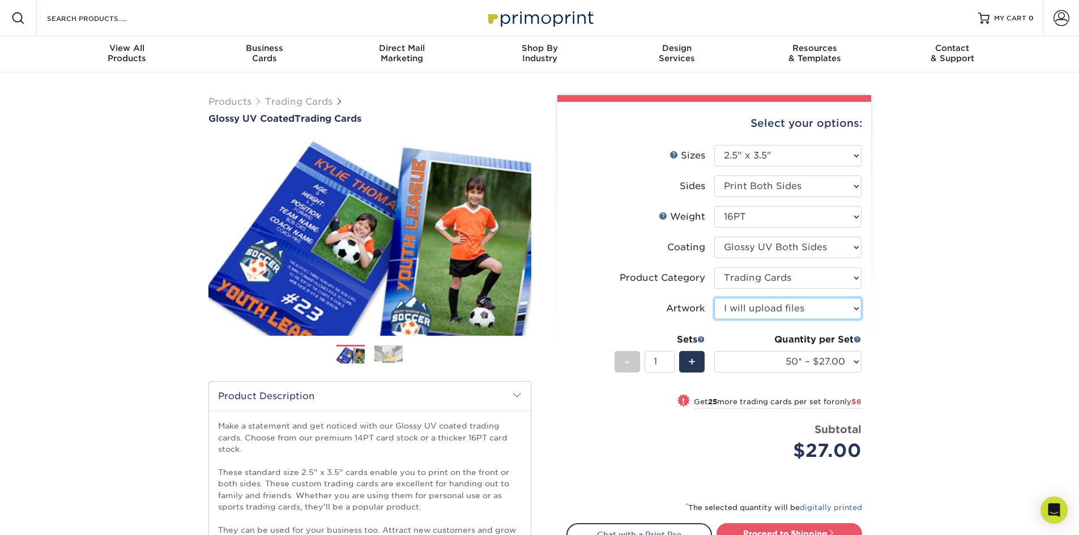
click at [802, 312] on select "Please Select I will upload files I need a design - $100" at bounding box center [787, 309] width 147 height 22
click at [1007, 290] on div "Products Trading Cards Glossy UV Coated Trading Cards Previous Next /" at bounding box center [539, 393] width 1079 height 640
